Goal: Check status

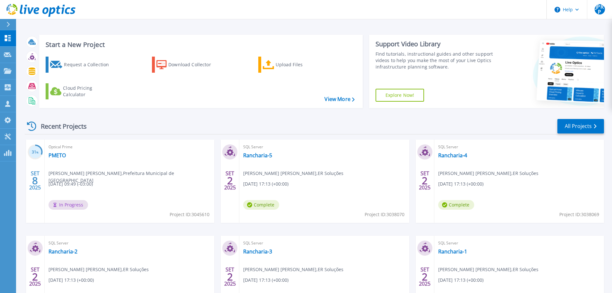
scroll to position [63, 0]
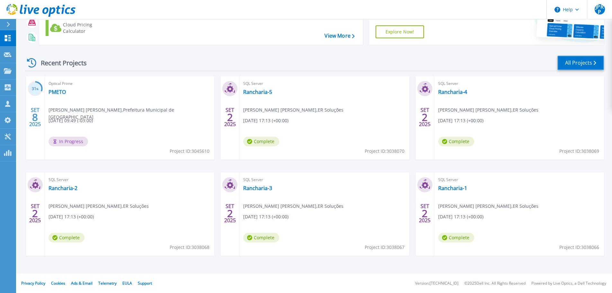
click at [588, 63] on link "All Projects" at bounding box center [581, 63] width 47 height 14
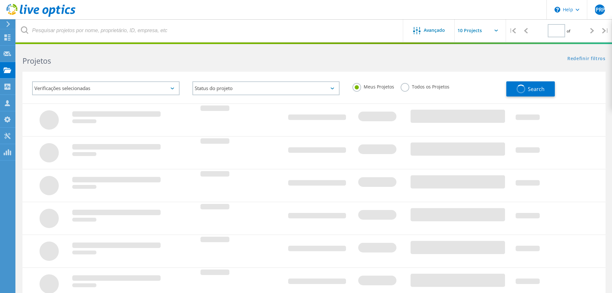
type input "1"
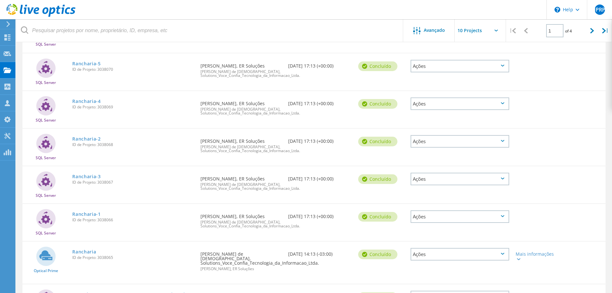
scroll to position [161, 0]
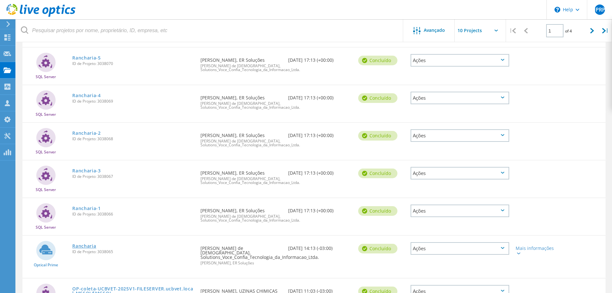
click at [88, 246] on link "Rancharia" at bounding box center [84, 246] width 24 height 4
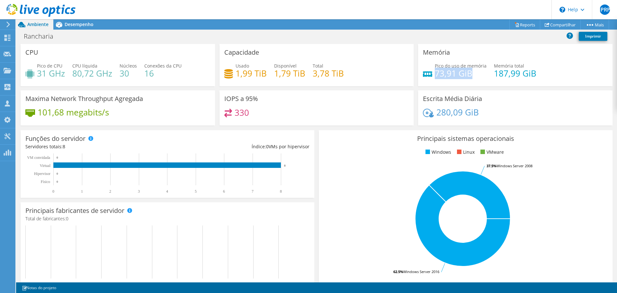
drag, startPoint x: 473, startPoint y: 76, endPoint x: 433, endPoint y: 76, distance: 39.9
click at [435, 76] on h4 "73,91 GiB" at bounding box center [461, 73] width 52 height 7
click at [321, 80] on div "Usado 1,99 TiB Disponível 1,79 TiB Total 3,78 TiB" at bounding box center [316, 72] width 185 height 21
drag, startPoint x: 311, startPoint y: 73, endPoint x: 348, endPoint y: 73, distance: 37.6
click at [348, 73] on div "Usado 1,99 TiB Disponível 1,79 TiB Total 3,78 TiB" at bounding box center [316, 72] width 185 height 21
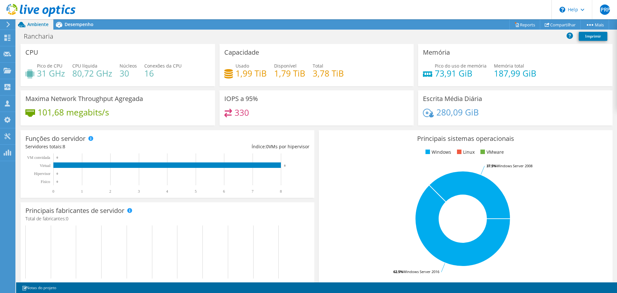
click at [348, 73] on div "Usado 1,99 TiB Disponível 1,79 TiB Total 3,78 TiB" at bounding box center [316, 72] width 185 height 21
click at [66, 23] on span "Desempenho" at bounding box center [79, 24] width 29 height 6
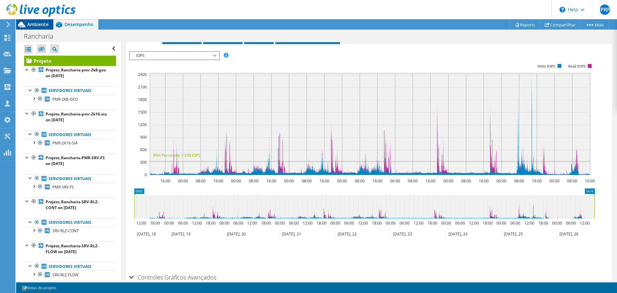
click at [40, 24] on span "Ambiente" at bounding box center [37, 24] width 21 height 6
